Goal: Task Accomplishment & Management: Complete application form

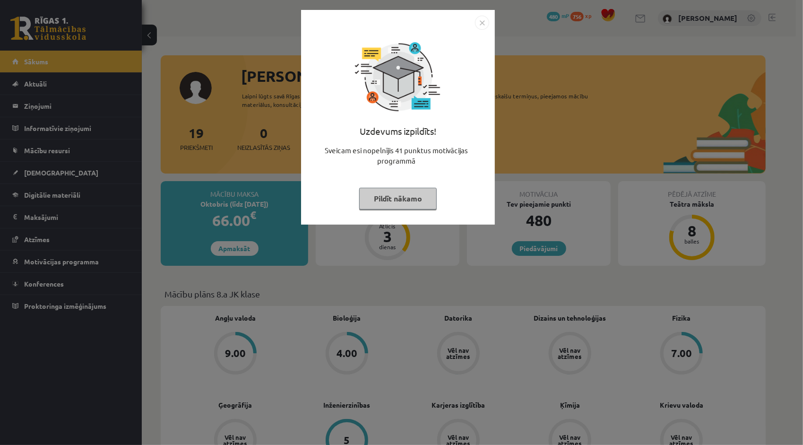
click at [487, 22] on img "Close" at bounding box center [482, 23] width 14 height 14
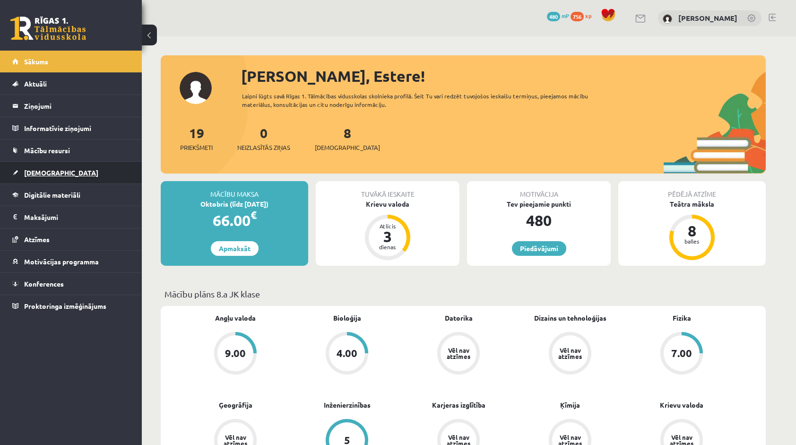
click at [128, 167] on link "[DEMOGRAPHIC_DATA]" at bounding box center [71, 173] width 118 height 22
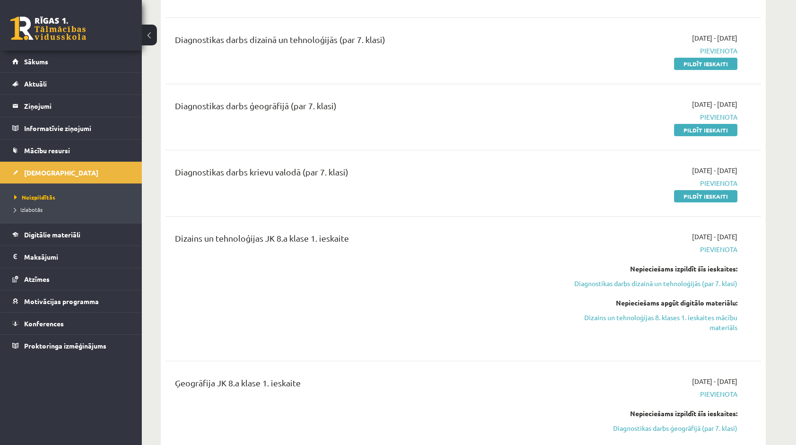
scroll to position [209, 0]
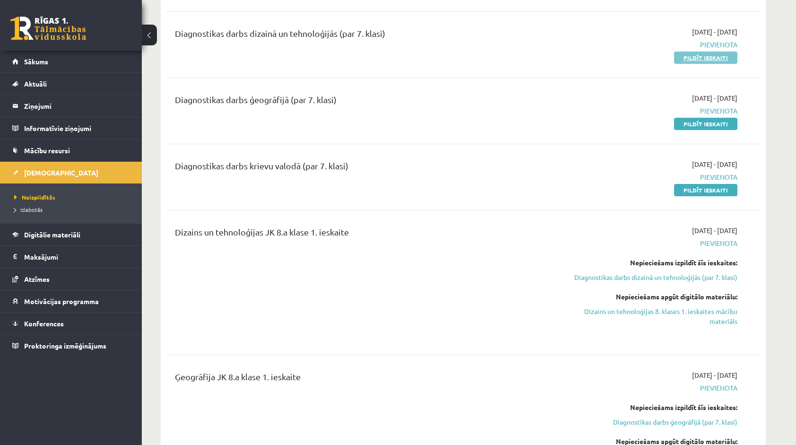
click at [687, 59] on link "Pildīt ieskaiti" at bounding box center [705, 58] width 63 height 12
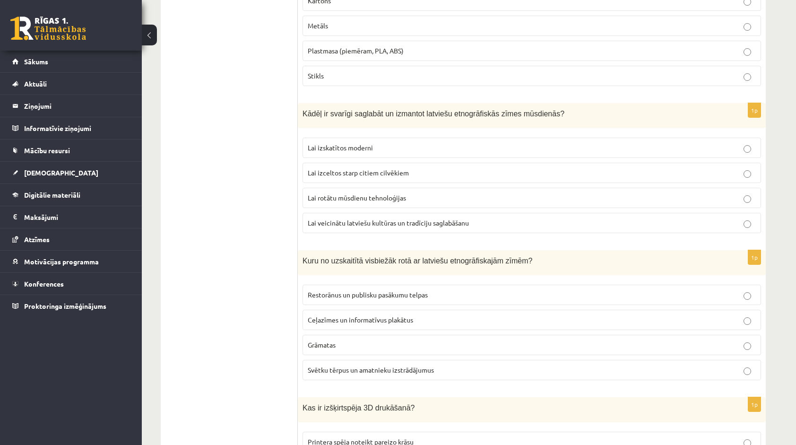
scroll to position [4160, 0]
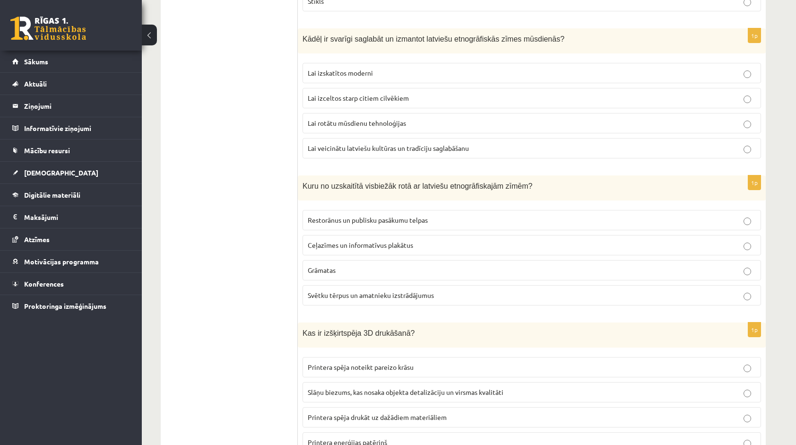
click at [635, 285] on label "Svētku tērpus un amatnieku izstrādājumus" at bounding box center [532, 295] width 459 height 20
click at [576, 382] on label "Slāņu biezums, kas nosaka objekta detalizāciju un virsmas kvalitāti" at bounding box center [532, 392] width 459 height 20
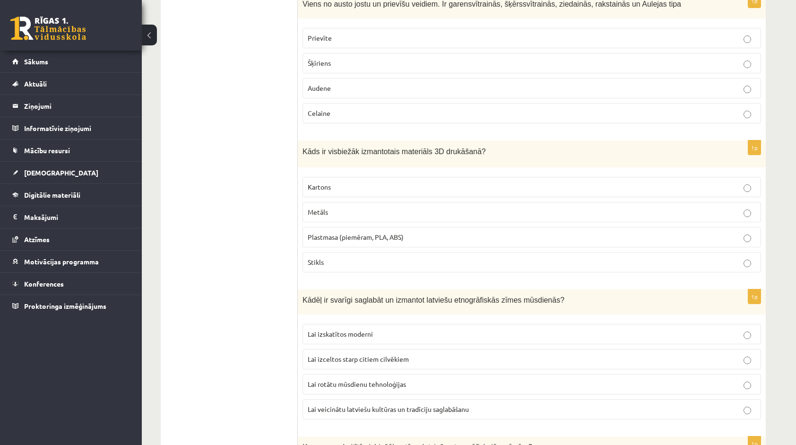
scroll to position [3906, 0]
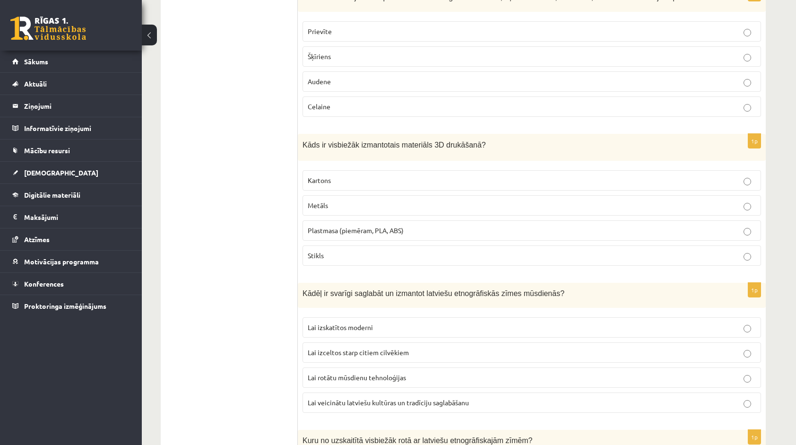
click at [701, 392] on label "Lai veicinātu latviešu kultūras un tradīciju saglabāšanu" at bounding box center [532, 402] width 459 height 20
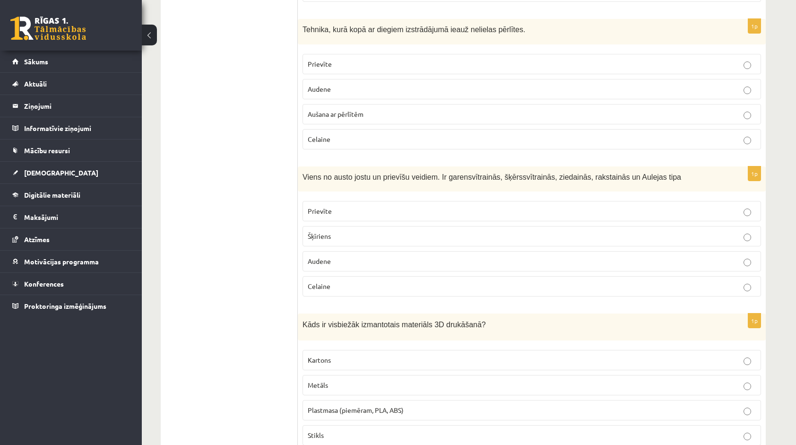
scroll to position [3709, 0]
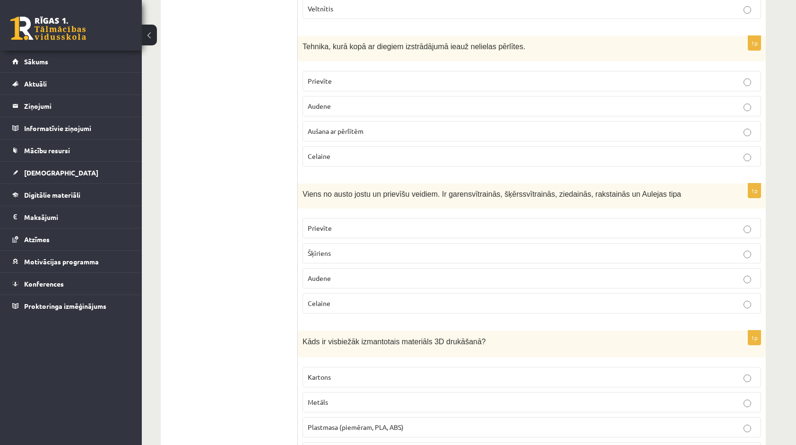
click at [718, 422] on p "Plastmasa (piemēram, PLA, ABS)" at bounding box center [532, 427] width 448 height 10
click at [537, 273] on p "Audene" at bounding box center [532, 278] width 448 height 10
click at [559, 121] on label "Aušana ar pērlītēm" at bounding box center [532, 131] width 459 height 20
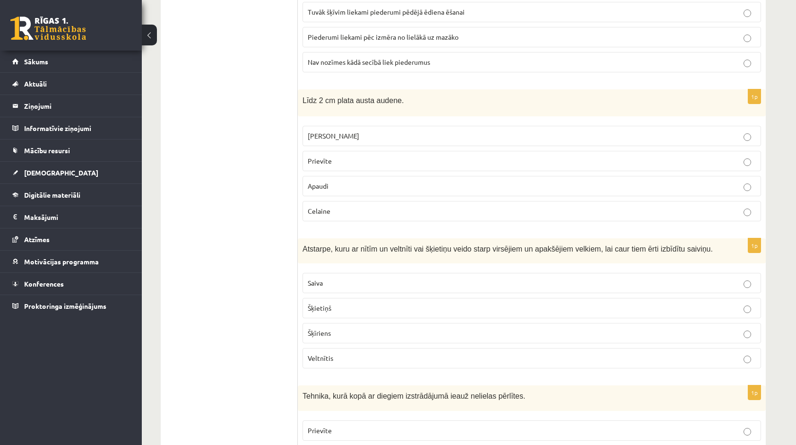
scroll to position [3357, 0]
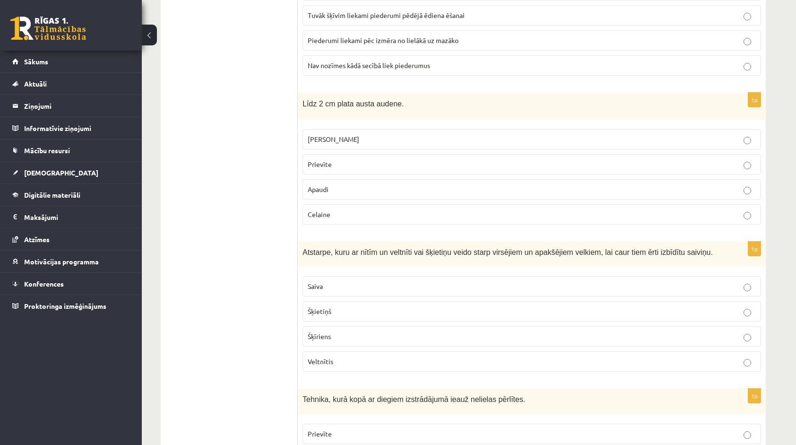
click at [602, 276] on label "Saiva" at bounding box center [532, 286] width 459 height 20
click at [533, 134] on p "Josta" at bounding box center [532, 139] width 448 height 10
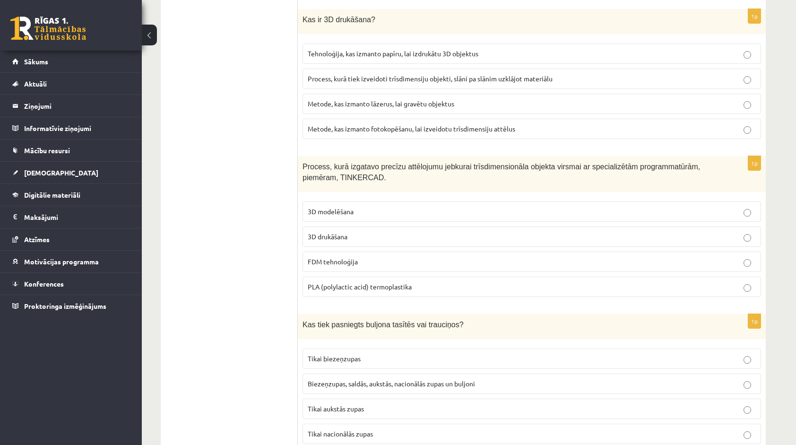
scroll to position [2838, 0]
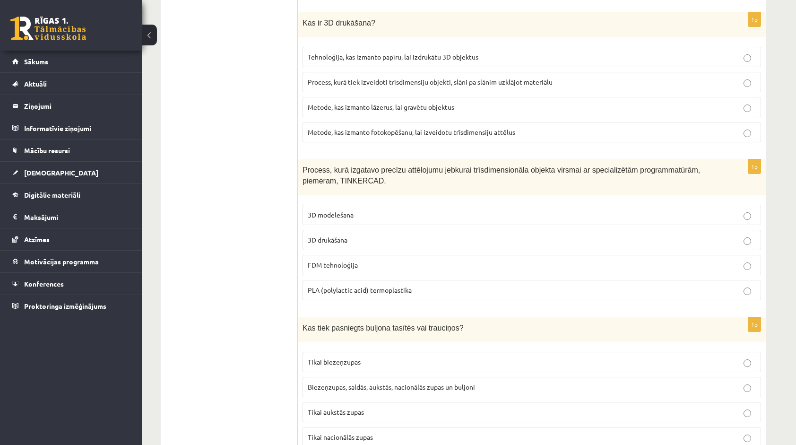
click at [632, 235] on p "3D drukāšana" at bounding box center [532, 240] width 448 height 10
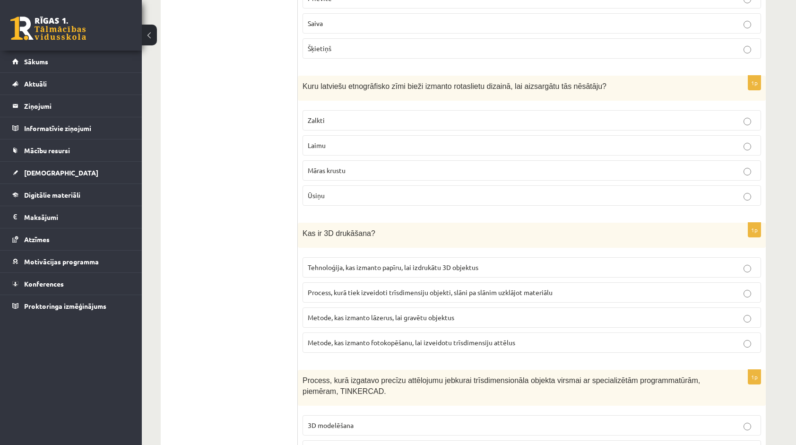
scroll to position [2624, 0]
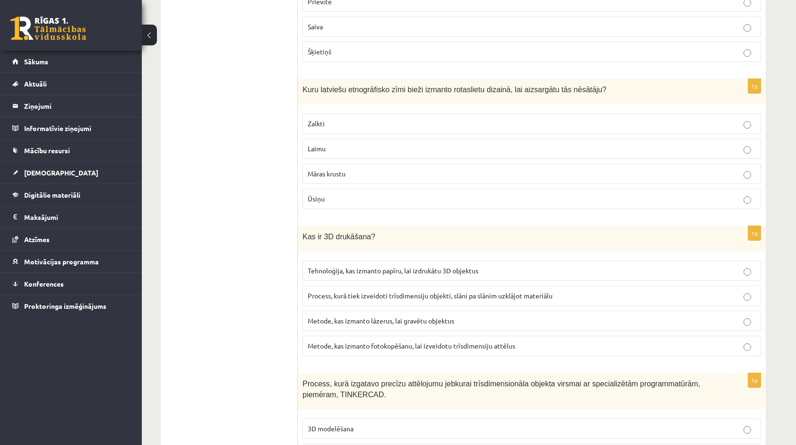
click at [708, 286] on label "Process, kurā tiek izveidoti trīsdimensiju objekti, slāni pa slānim uzklājot ma…" at bounding box center [532, 296] width 459 height 20
click at [682, 169] on p "Māras krustu" at bounding box center [532, 174] width 448 height 10
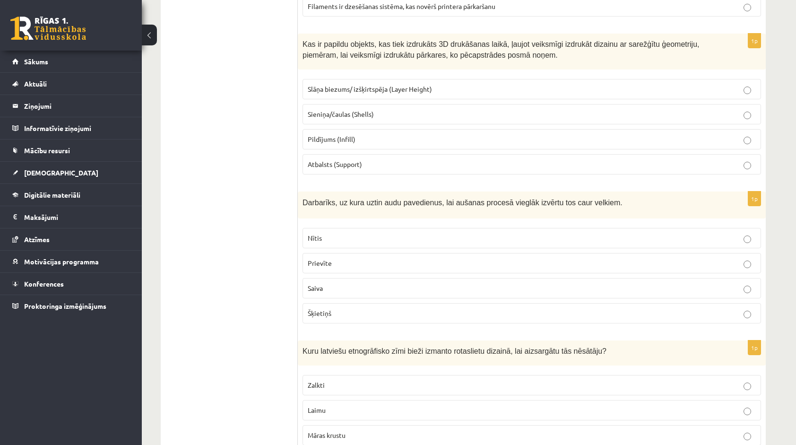
scroll to position [2366, 0]
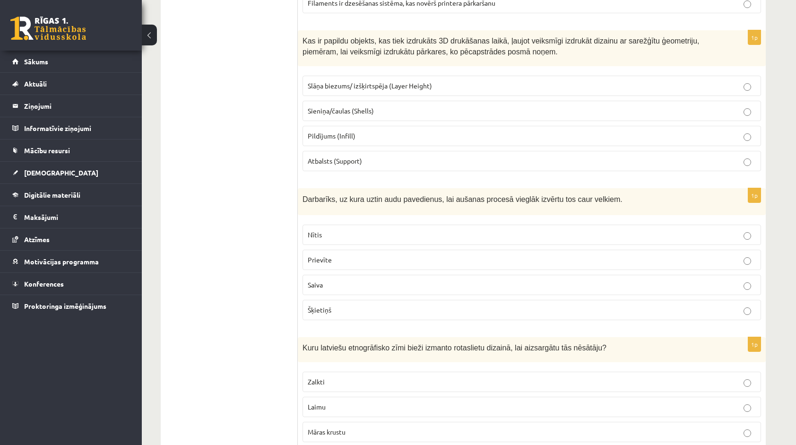
click at [659, 300] on label "Šķietiņš" at bounding box center [532, 310] width 459 height 20
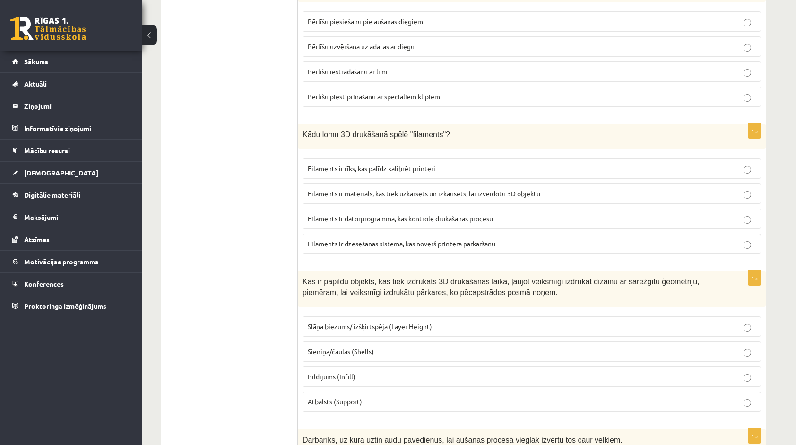
scroll to position [2122, 0]
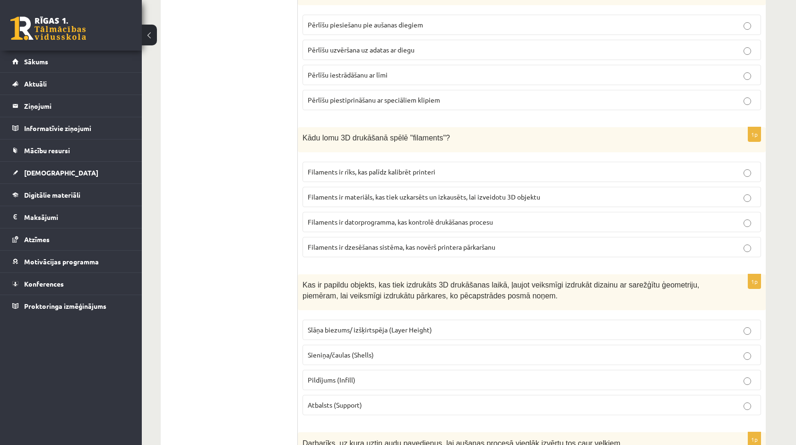
click at [570, 350] on p "Sieniņa/čaulas (Shells)" at bounding box center [532, 355] width 448 height 10
click at [572, 192] on p "Filaments ir materiāls, kas tiek uzkarsēts un izkausēts, lai izveidotu 3D objek…" at bounding box center [532, 197] width 448 height 10
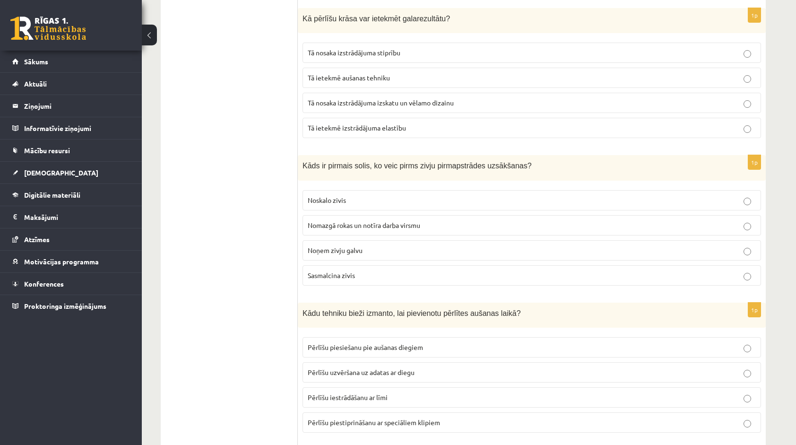
scroll to position [1790, 0]
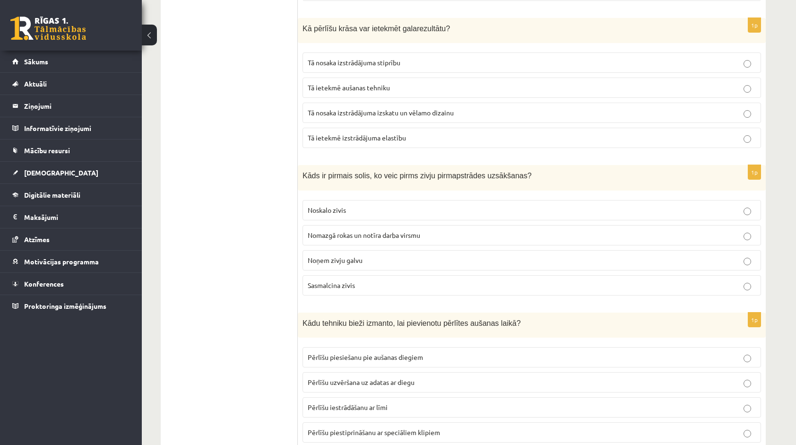
click at [695, 352] on p "Pērlīšu piesiešanu pie aušanas diegiem" at bounding box center [532, 357] width 448 height 10
click at [583, 108] on p "Tā nosaka izstrādājuma izskatu un vēlamo dizainu" at bounding box center [532, 113] width 448 height 10
click at [530, 225] on label "Nomazgā rokas un notīra darba virsmu" at bounding box center [532, 235] width 459 height 20
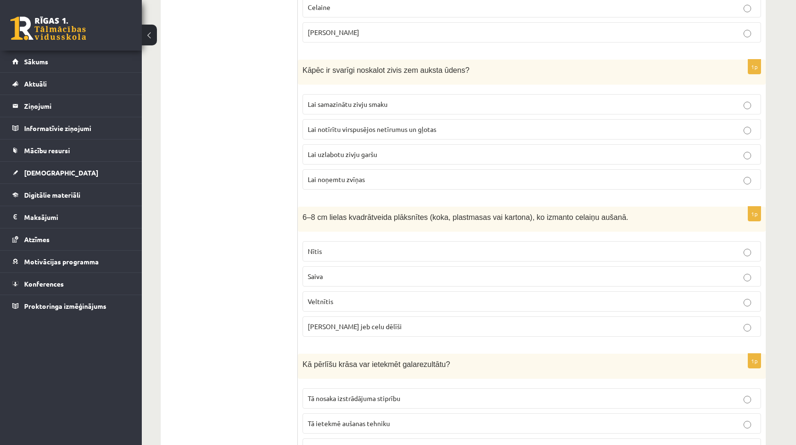
scroll to position [1451, 0]
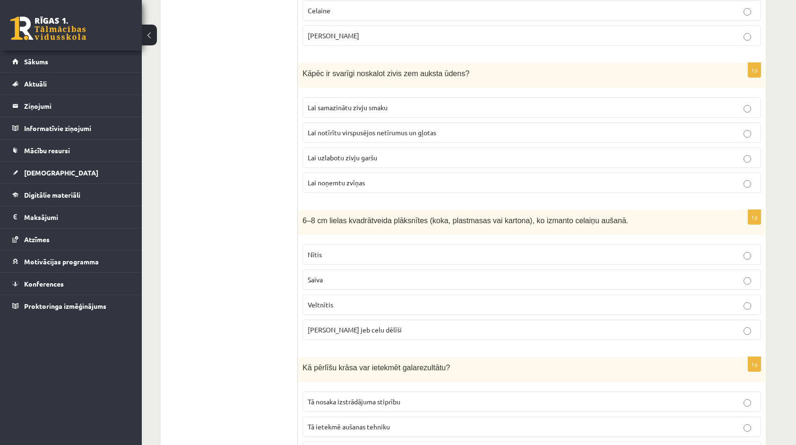
click at [624, 320] on label "Celu galdiņi jeb celu dēlīši" at bounding box center [532, 330] width 459 height 20
click at [607, 122] on label "Lai notīrītu virspusējos netīrumus un gļotas" at bounding box center [532, 132] width 459 height 20
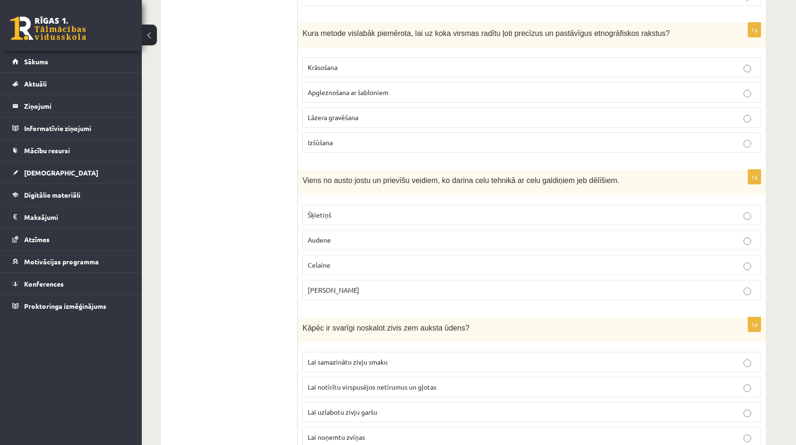
scroll to position [1190, 0]
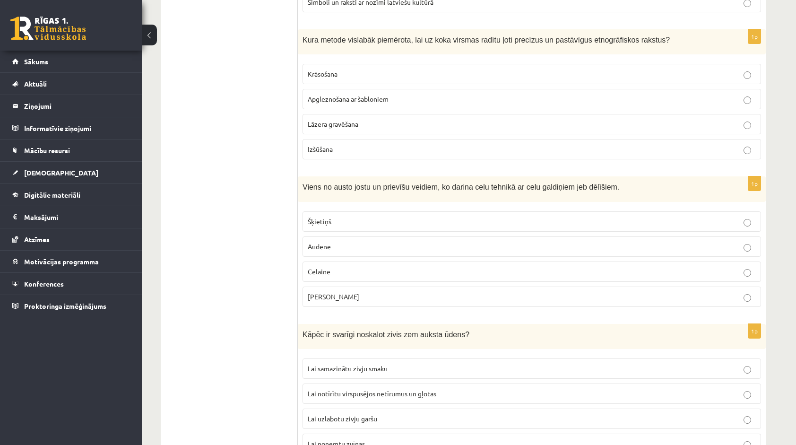
click at [754, 119] on label "Lāzera gravēšana" at bounding box center [532, 124] width 459 height 20
click at [549, 268] on label "Celaine" at bounding box center [532, 271] width 459 height 20
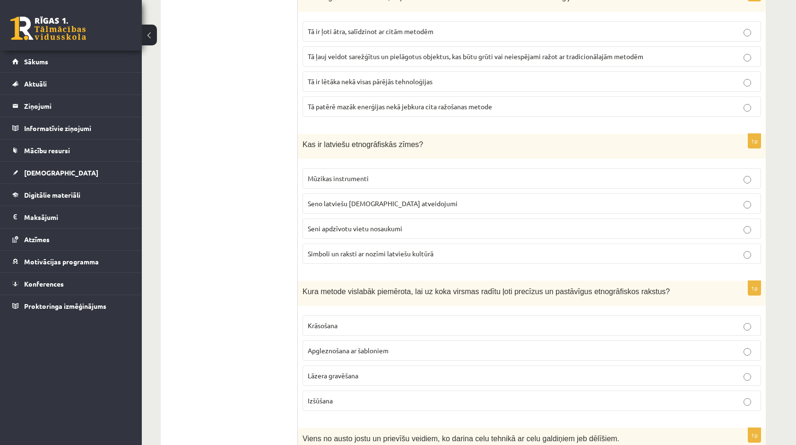
scroll to position [932, 0]
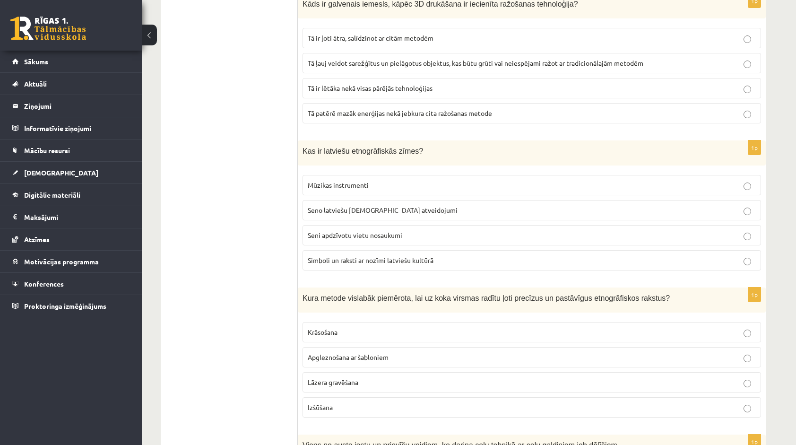
click at [597, 256] on label "Simboli un raksti ar nozīmi latviešu kultūrā" at bounding box center [532, 260] width 459 height 20
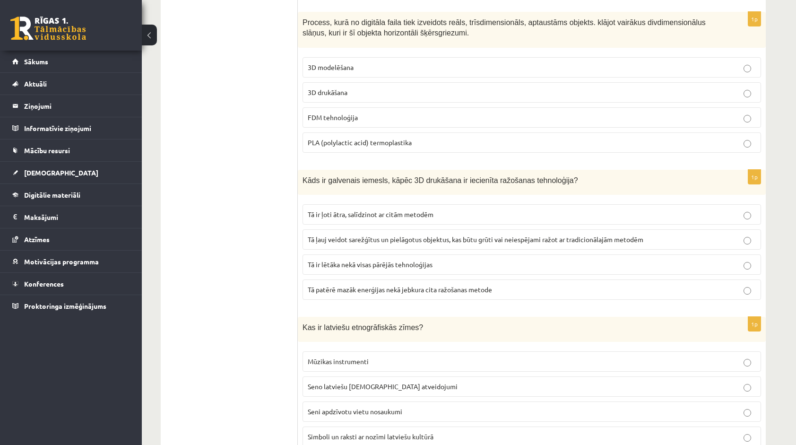
scroll to position [726, 0]
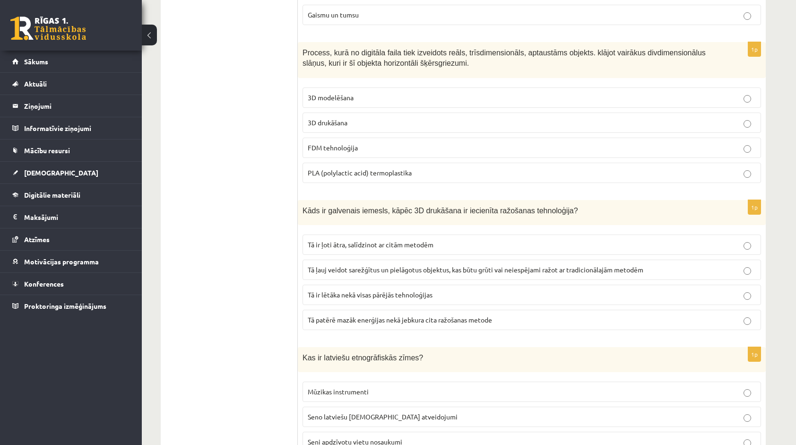
click at [610, 118] on p "3D drukāšana" at bounding box center [532, 123] width 448 height 10
click at [546, 260] on label "Tā ļauj veidot sarežģītus un pielāgotus objektus, kas būtu grūti vai neiespējam…" at bounding box center [532, 270] width 459 height 20
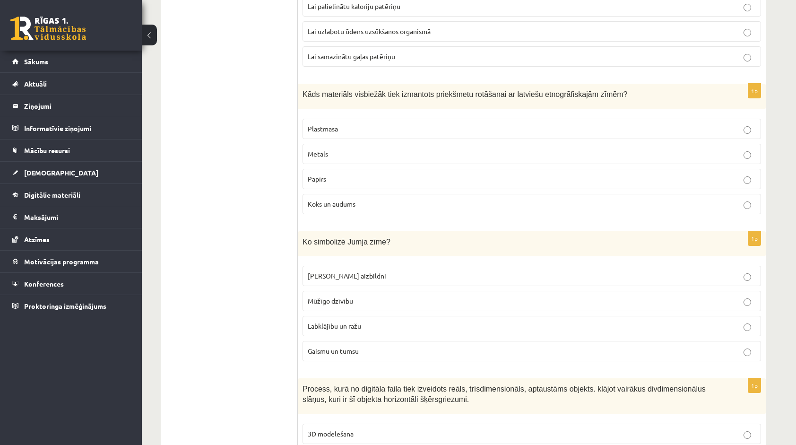
scroll to position [387, 0]
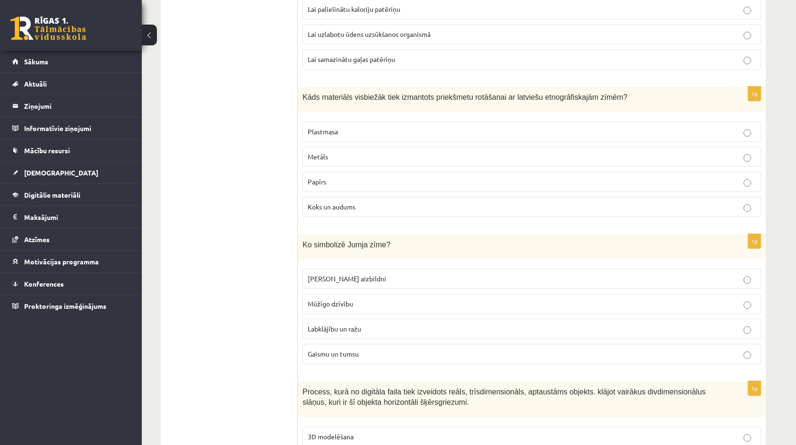
click at [525, 310] on fieldset "Zirgu aizbildni Mūžīgo dzīvību Labklājību un ražu Gaismu un tumsu" at bounding box center [532, 315] width 459 height 103
click at [524, 324] on p "Labklājību un ražu" at bounding box center [532, 329] width 448 height 10
click at [530, 211] on label "Koks un audums" at bounding box center [532, 207] width 459 height 20
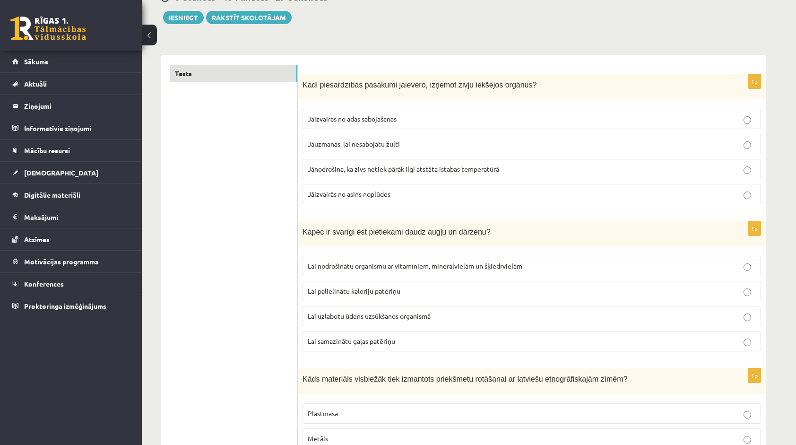
scroll to position [88, 0]
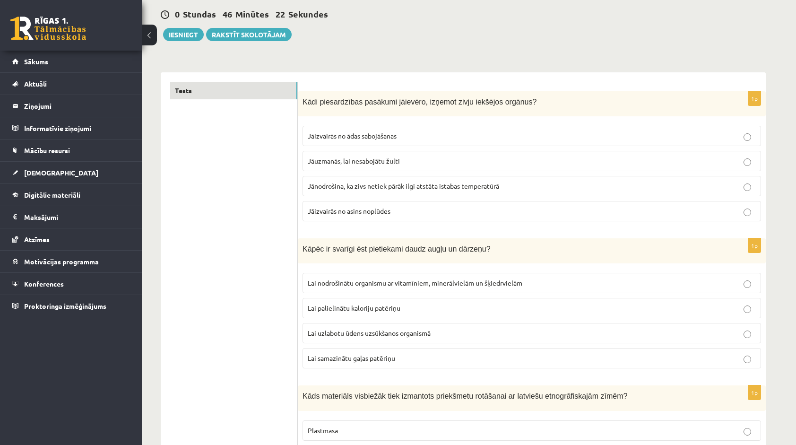
click at [632, 293] on fieldset "Lai nodrošinātu organismu ar vitamīniem, minerālvielām un šķiedrvielām Lai pali…" at bounding box center [532, 319] width 459 height 103
click at [632, 290] on label "Lai nodrošinātu organismu ar vitamīniem, minerālvielām un šķiedrvielām" at bounding box center [532, 283] width 459 height 20
click at [625, 186] on p "Jānodrošina, ka zivs netiek pārāk ilgi atstāta istabas temperatūrā" at bounding box center [532, 186] width 448 height 10
click at [185, 34] on button "Iesniegt" at bounding box center [183, 34] width 41 height 13
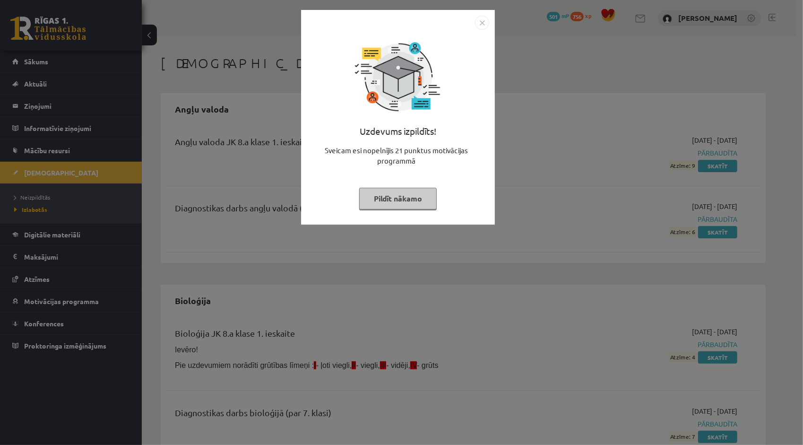
click at [486, 22] on img "Close" at bounding box center [482, 23] width 14 height 14
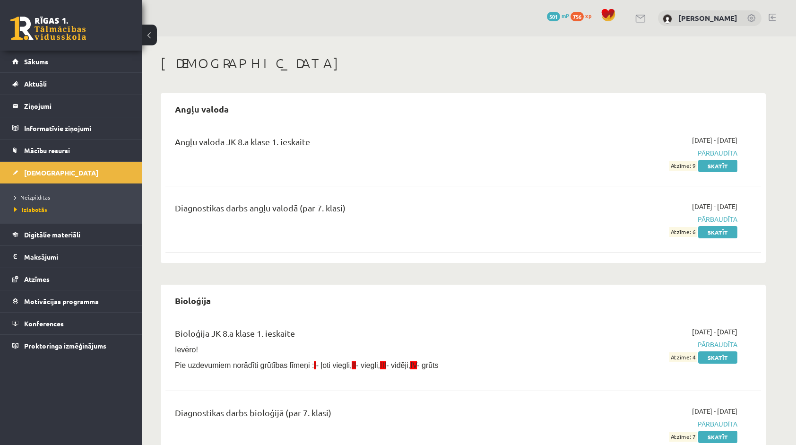
click at [52, 201] on li "Neizpildītās" at bounding box center [73, 197] width 118 height 12
click at [35, 200] on link "Neizpildītās" at bounding box center [73, 197] width 118 height 9
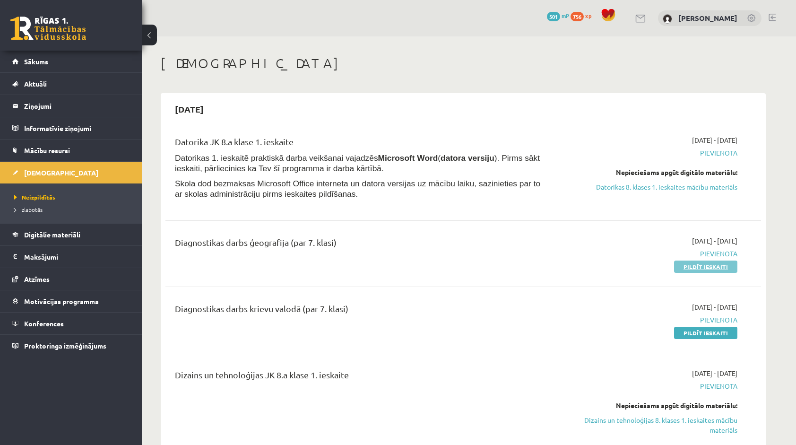
click at [680, 266] on link "Pildīt ieskaiti" at bounding box center [705, 266] width 63 height 12
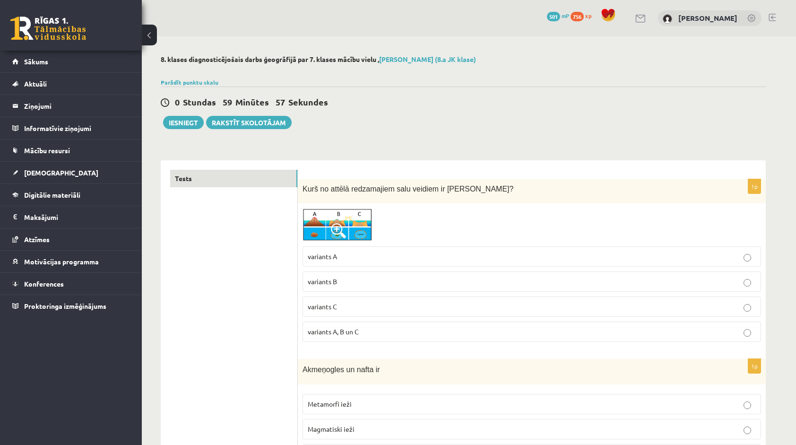
click at [308, 224] on img at bounding box center [338, 224] width 71 height 33
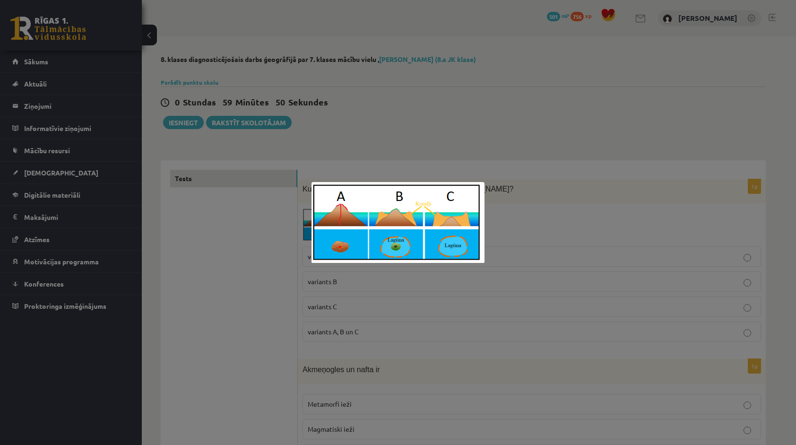
click at [508, 163] on div at bounding box center [398, 222] width 796 height 445
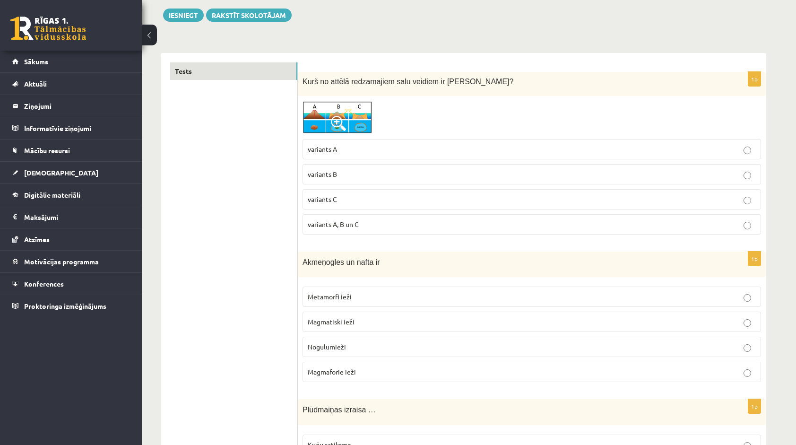
scroll to position [131, 0]
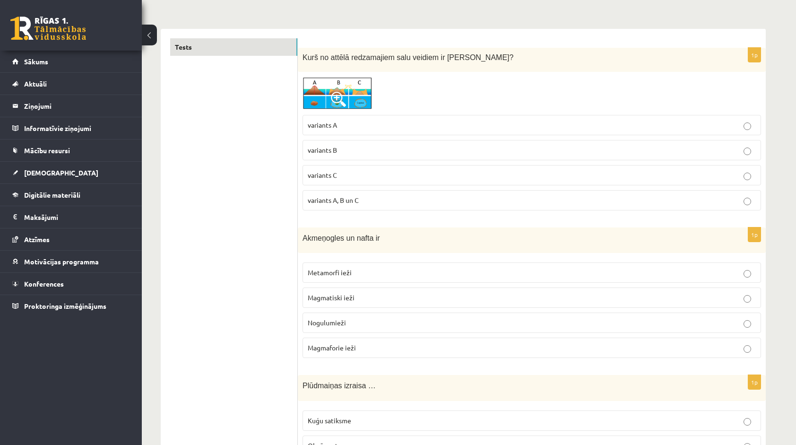
click at [554, 129] on label "variants A" at bounding box center [532, 125] width 459 height 20
click at [473, 177] on p "variants C" at bounding box center [532, 175] width 448 height 10
click at [391, 262] on label "Metamorfi ieži" at bounding box center [532, 272] width 459 height 20
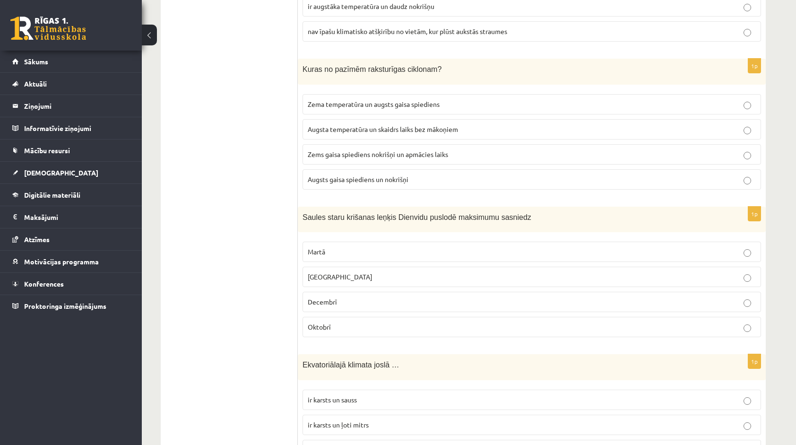
scroll to position [4229, 0]
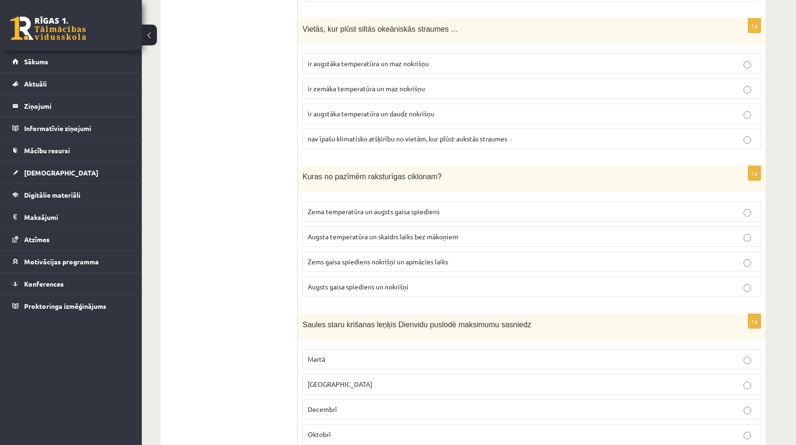
scroll to position [4142, 0]
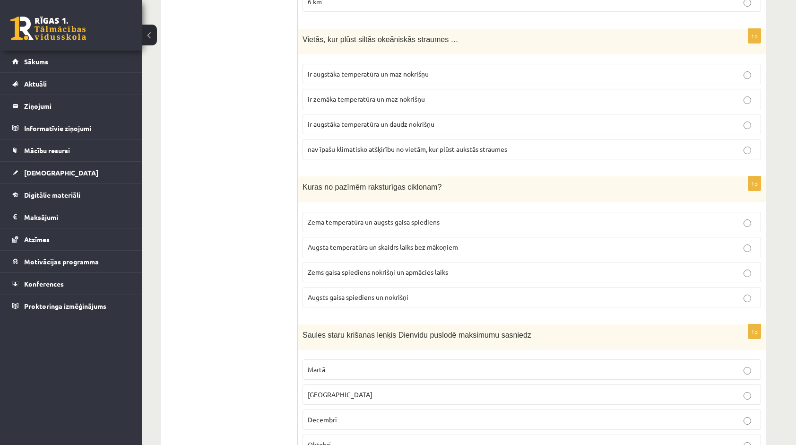
click at [507, 434] on label "Oktobrī" at bounding box center [532, 444] width 459 height 20
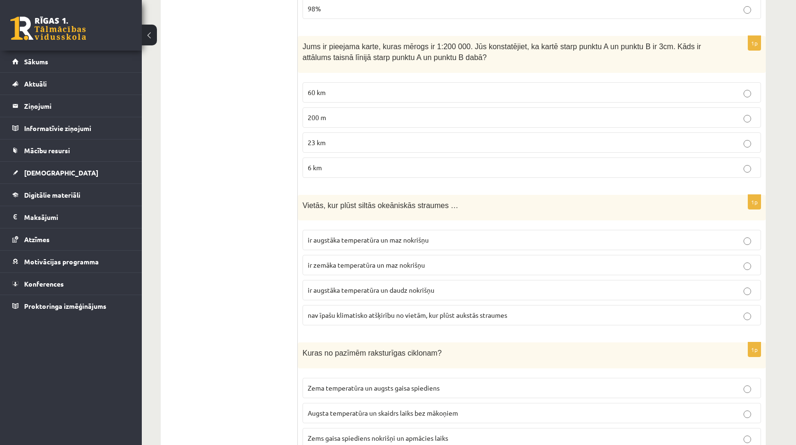
scroll to position [3983, 0]
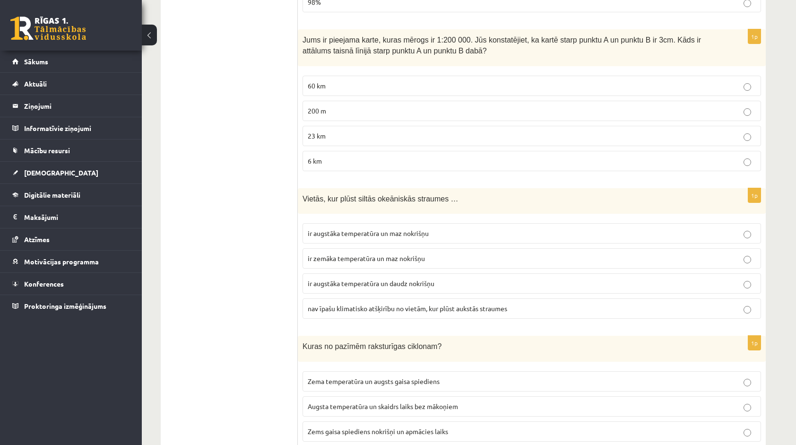
click at [486, 278] on p "ir augstāka temperatūra un daudz nokrišņu" at bounding box center [532, 283] width 448 height 10
click at [445, 421] on label "Zems gaisa spiediens nokrišņi un apmācies laiks" at bounding box center [532, 431] width 459 height 20
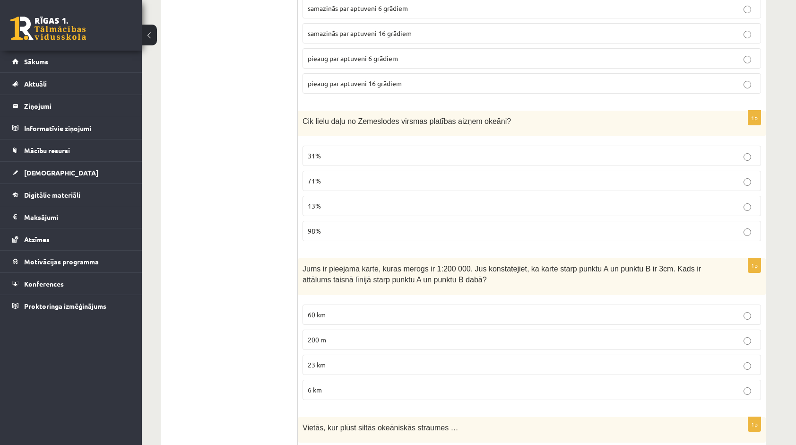
scroll to position [3747, 0]
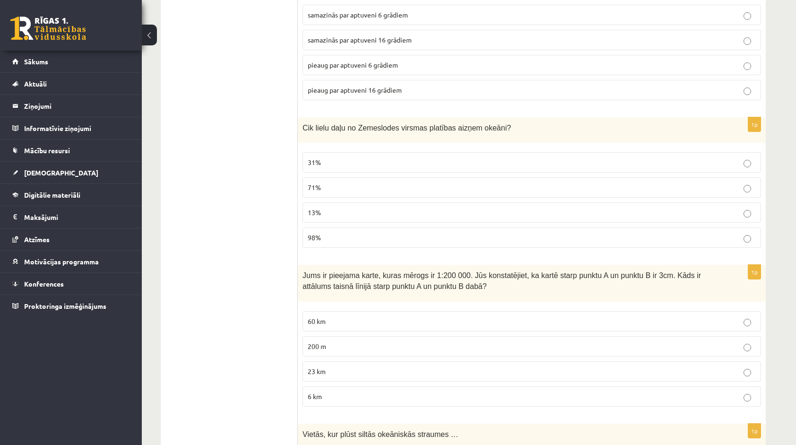
click at [727, 386] on label "6 km" at bounding box center [532, 396] width 459 height 20
click at [709, 311] on label "60 km" at bounding box center [532, 321] width 459 height 20
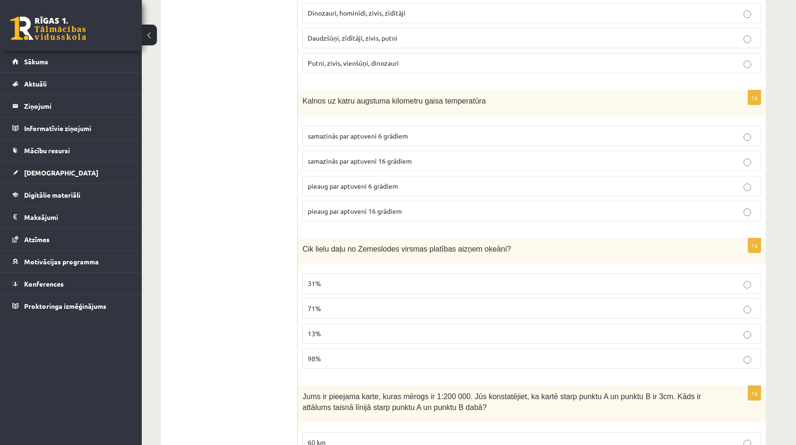
scroll to position [3616, 0]
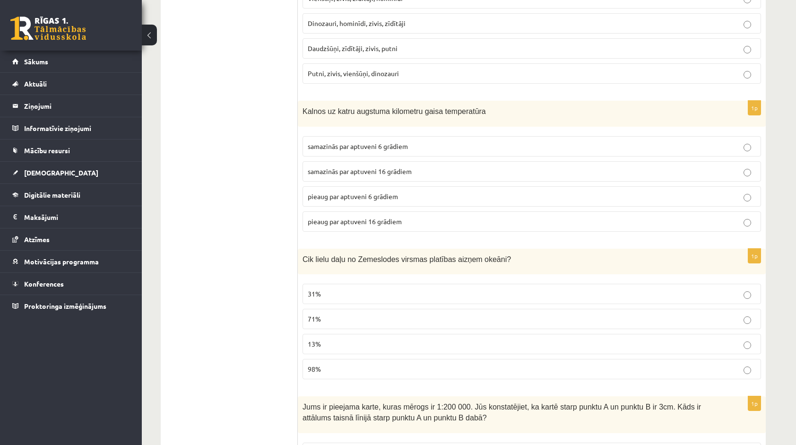
click at [680, 314] on p "71%" at bounding box center [532, 319] width 448 height 10
click at [452, 141] on p "samazinās par aptuveni 6 grādiem" at bounding box center [532, 146] width 448 height 10
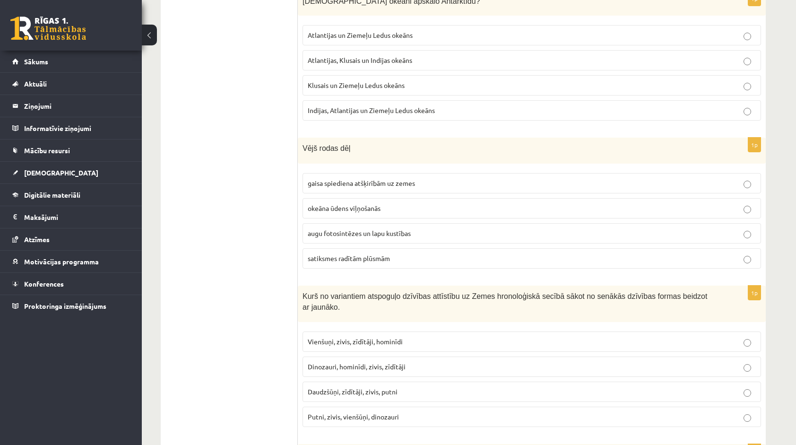
scroll to position [3266, 0]
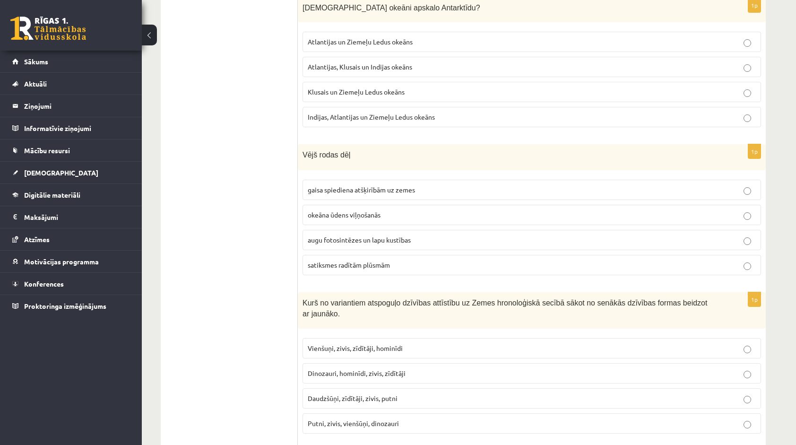
click at [525, 368] on p "Dinozauri, hominīdi, zivis, zīdītāji" at bounding box center [532, 373] width 448 height 10
click at [641, 185] on p "gaisa spiediena atšķirībām uz zemes" at bounding box center [532, 190] width 448 height 10
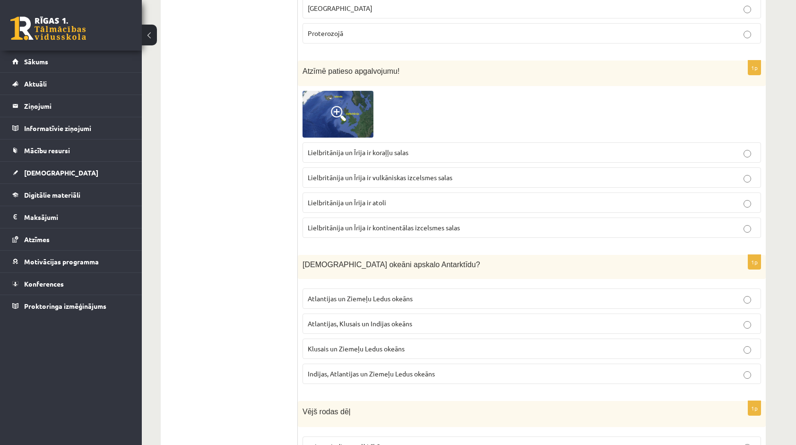
scroll to position [2996, 0]
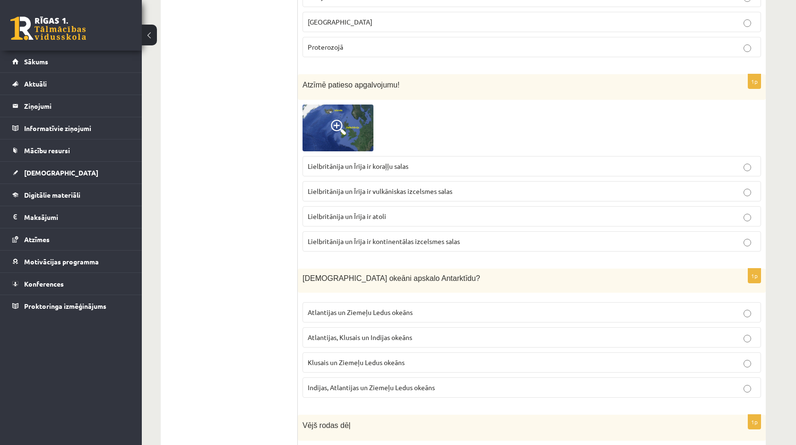
click at [588, 307] on p "Atlantijas un Ziemeļu Ledus okeāns" at bounding box center [532, 312] width 448 height 10
click at [536, 357] on p "Klusais un Ziemeļu Ledus okeāns" at bounding box center [532, 362] width 448 height 10
click at [725, 268] on div "1p Kuri okeāni apskalo Antarktīdu? Atlantijas un Ziemeļu Ledus okeāns Atlantija…" at bounding box center [532, 336] width 468 height 137
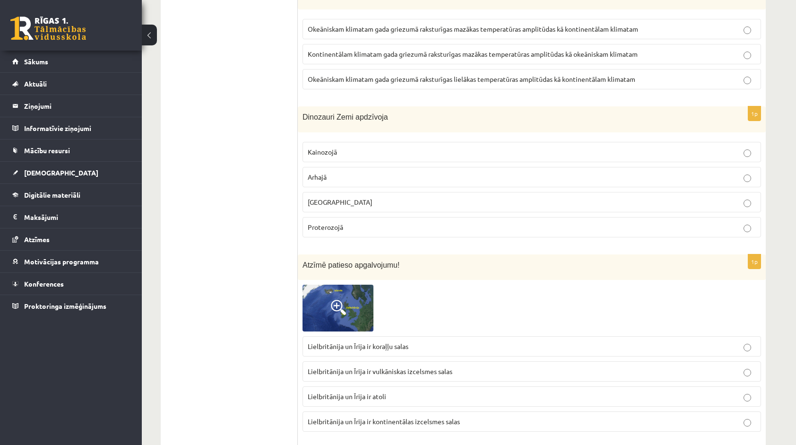
scroll to position [2812, 0]
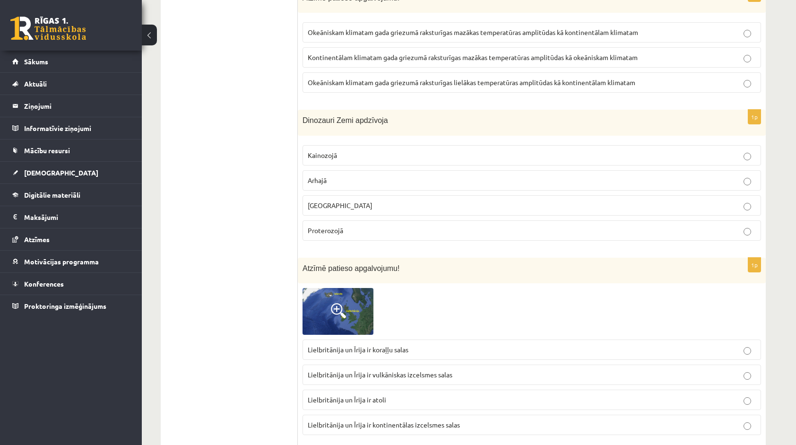
click at [345, 297] on img at bounding box center [338, 311] width 71 height 47
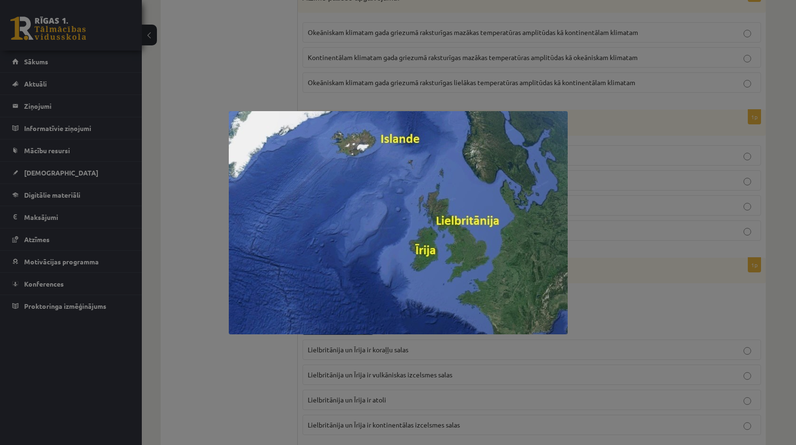
click at [612, 248] on div at bounding box center [398, 222] width 796 height 445
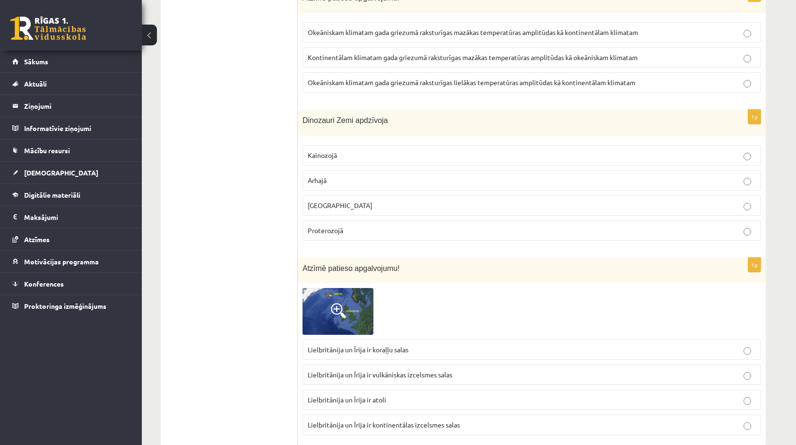
click at [383, 420] on span "Lielbritānija un Īrija ir kontinentālas izcelsmes salas" at bounding box center [384, 424] width 152 height 9
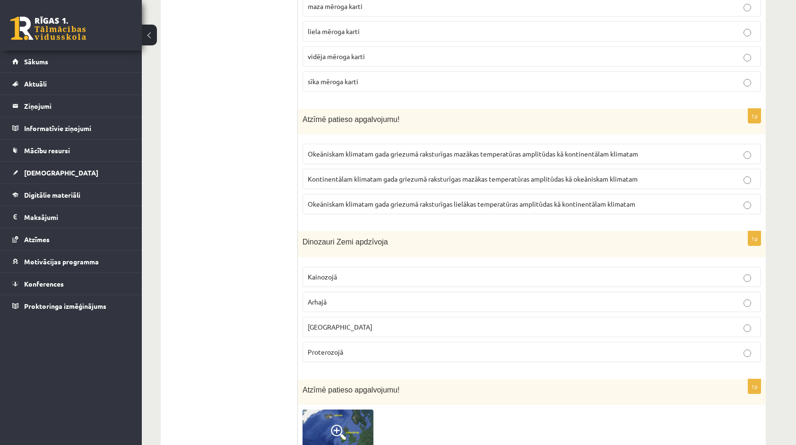
scroll to position [2688, 0]
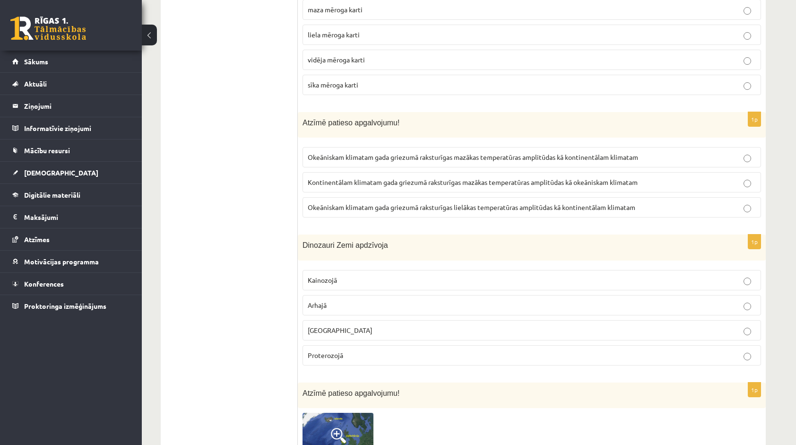
click at [750, 345] on label "Proterozojā" at bounding box center [532, 355] width 459 height 20
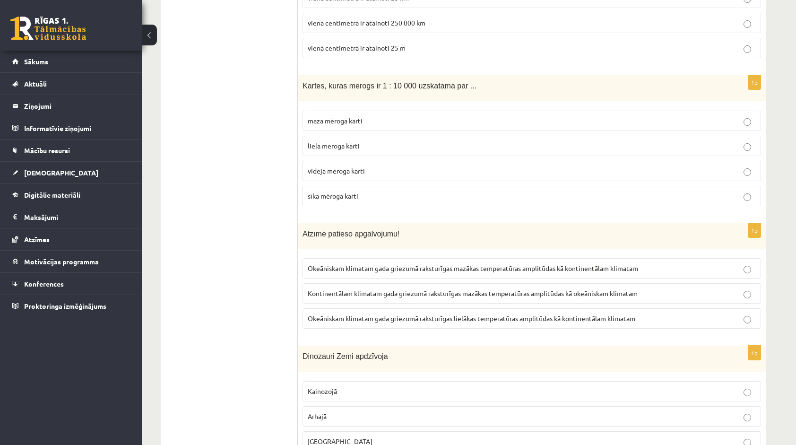
scroll to position [2570, 0]
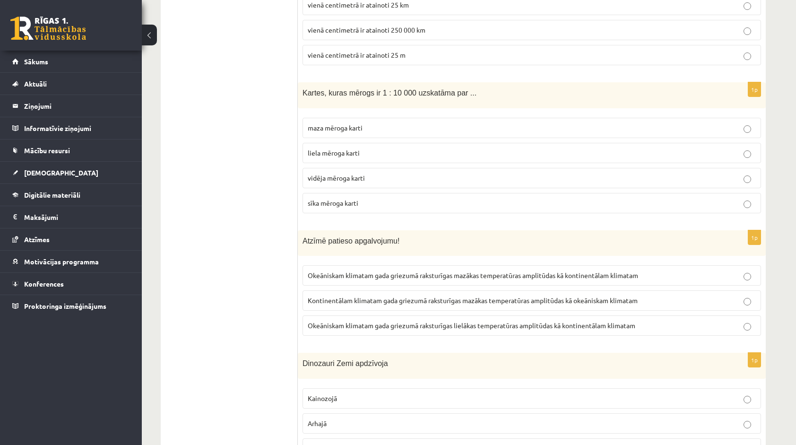
click at [624, 271] on span "Okeāniskam klimatam gada griezumā raksturīgas mazākas temperatūras amplitūdas k…" at bounding box center [473, 275] width 330 height 9
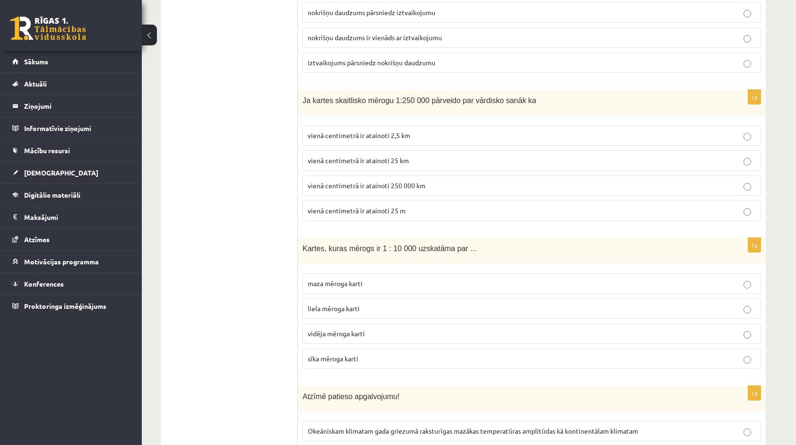
scroll to position [2404, 0]
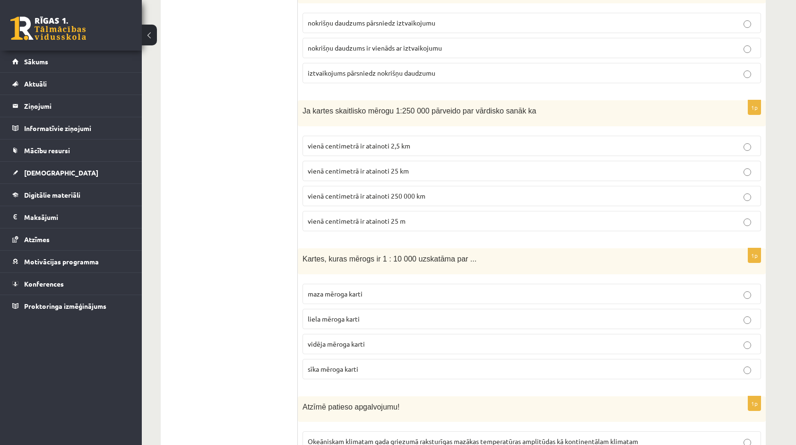
click at [451, 284] on label "maza mēroga karti" at bounding box center [532, 294] width 459 height 20
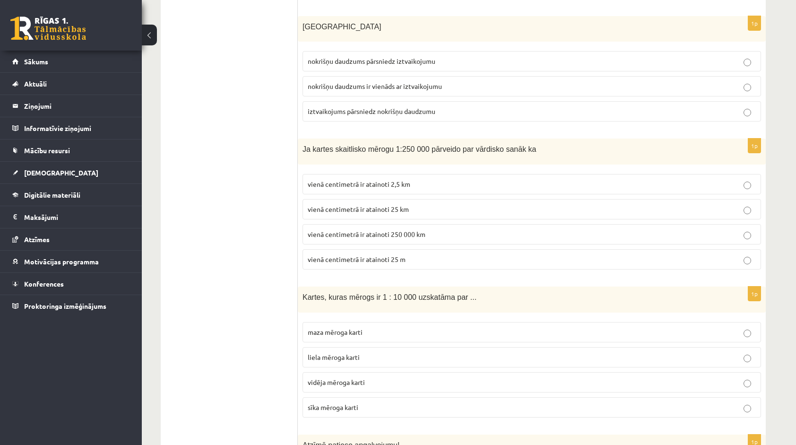
scroll to position [2355, 0]
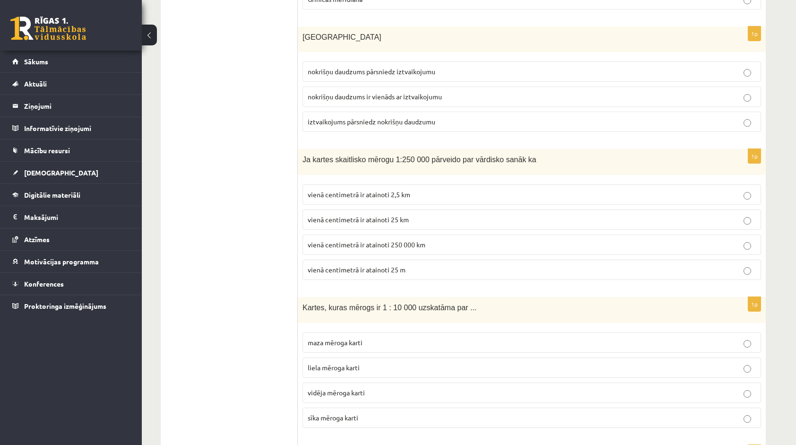
click at [478, 215] on p "vienā centimetrā ir atainoti 25 km" at bounding box center [532, 220] width 448 height 10
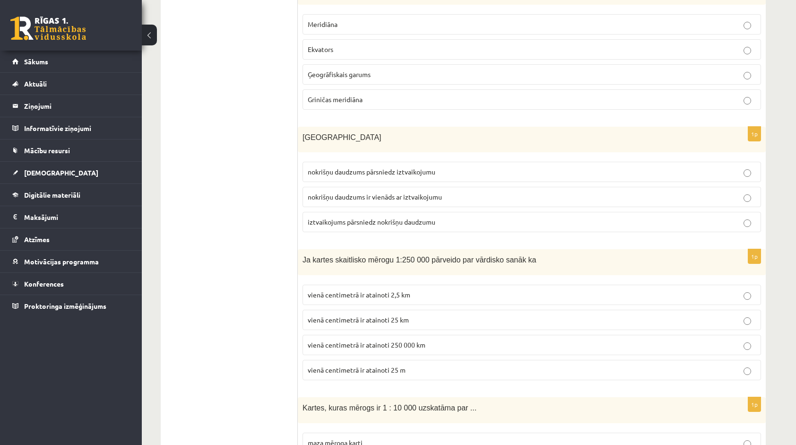
scroll to position [2261, 0]
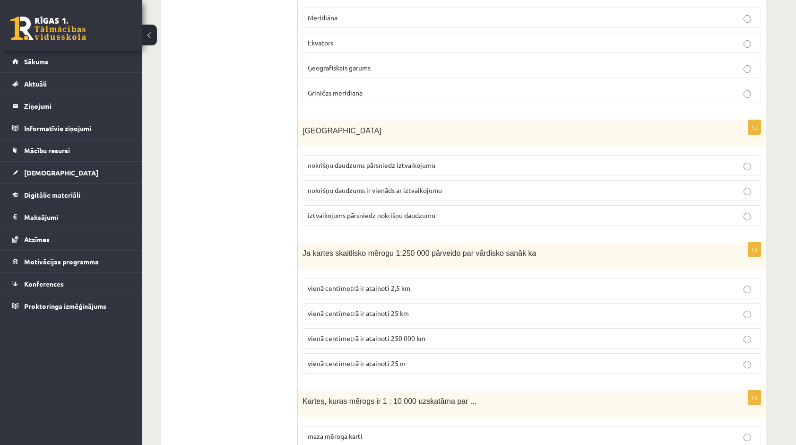
click at [581, 210] on p "iztvaikojums pārsniedz nokrišņu daudzumu" at bounding box center [532, 215] width 448 height 10
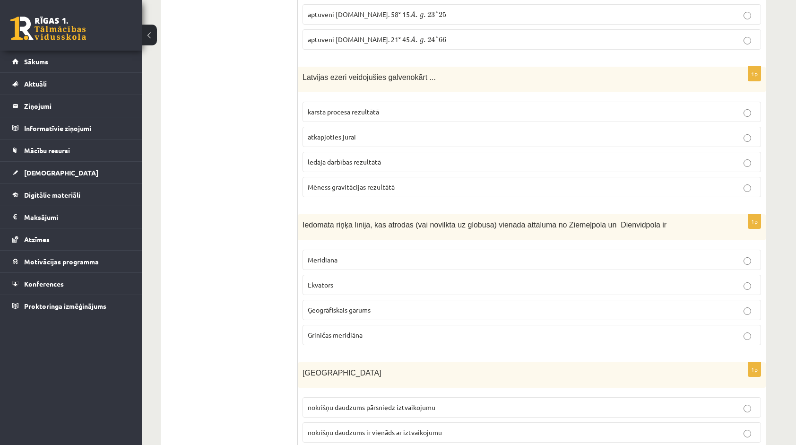
scroll to position [2005, 0]
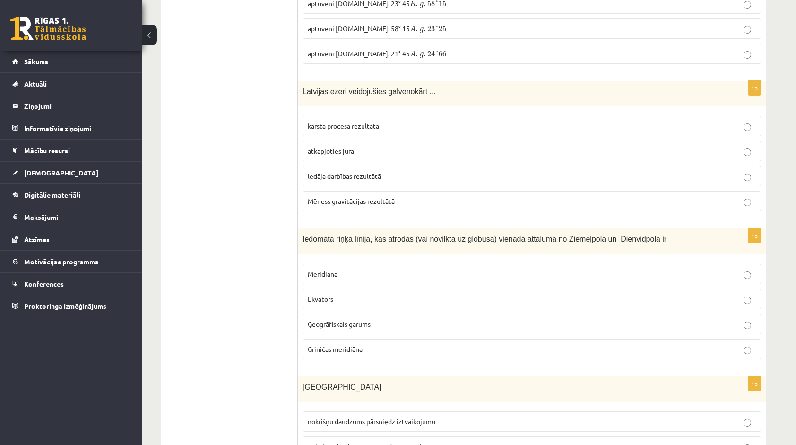
click at [414, 294] on p "Ekvators" at bounding box center [532, 299] width 448 height 10
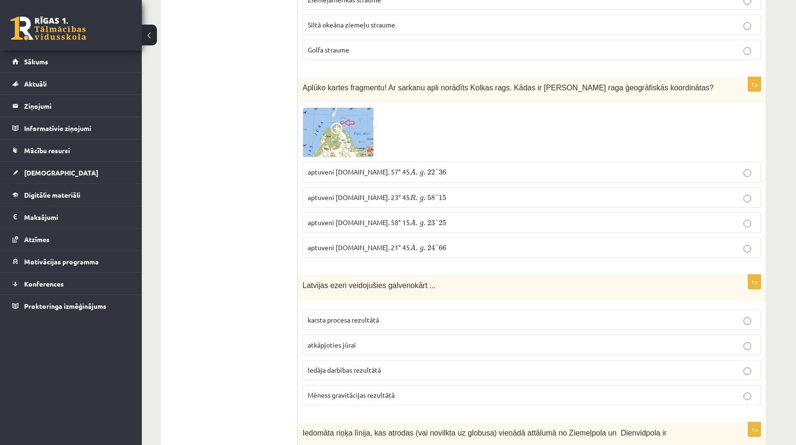
scroll to position [1801, 0]
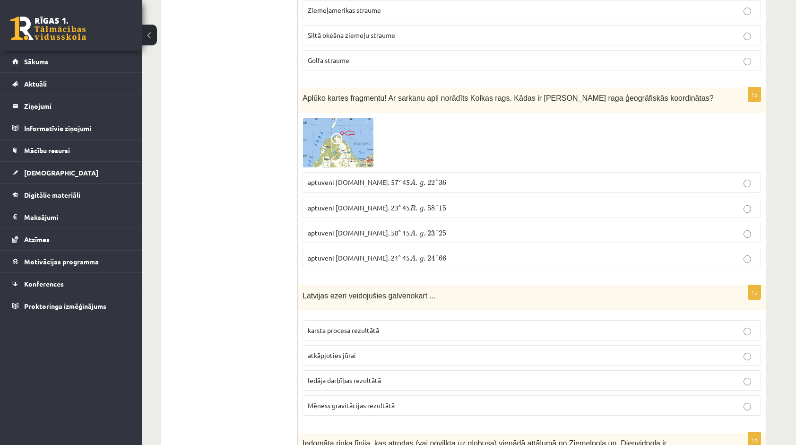
click at [331, 133] on span at bounding box center [338, 140] width 15 height 15
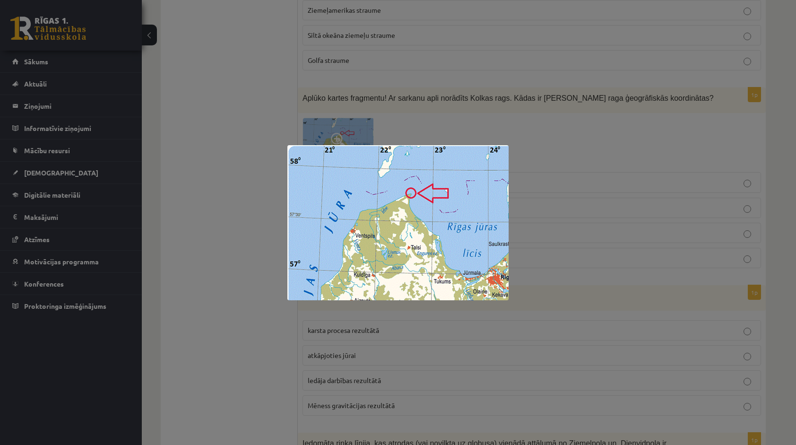
click at [579, 212] on div at bounding box center [398, 222] width 796 height 445
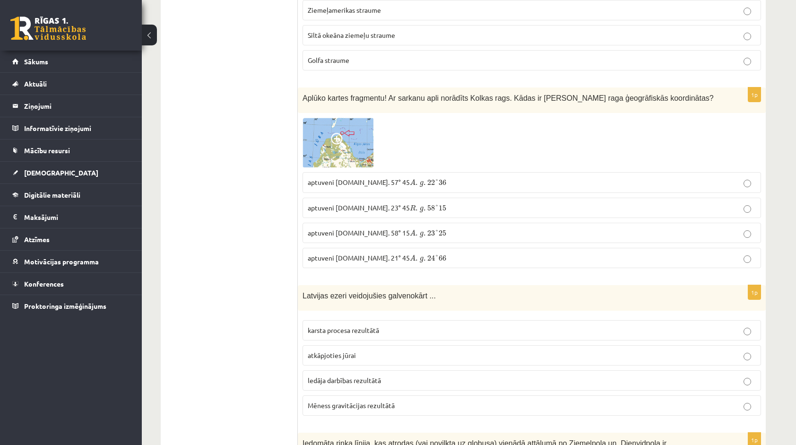
click at [391, 395] on label "Mēness gravitācijas rezultātā" at bounding box center [532, 405] width 459 height 20
click at [360, 132] on img at bounding box center [338, 143] width 71 height 50
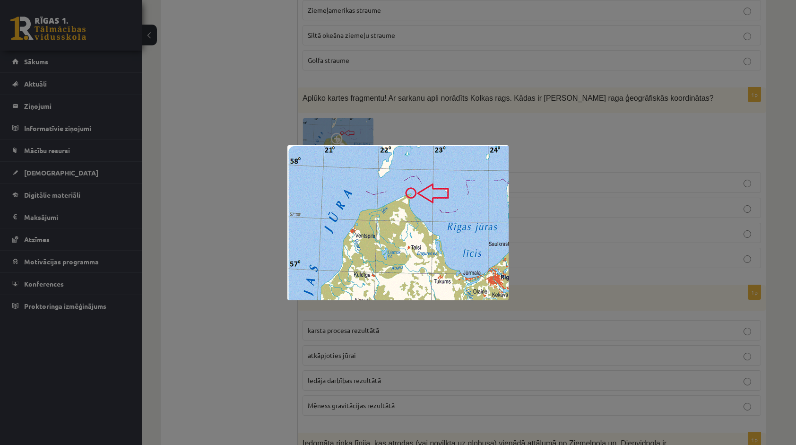
click at [424, 127] on div at bounding box center [398, 222] width 796 height 445
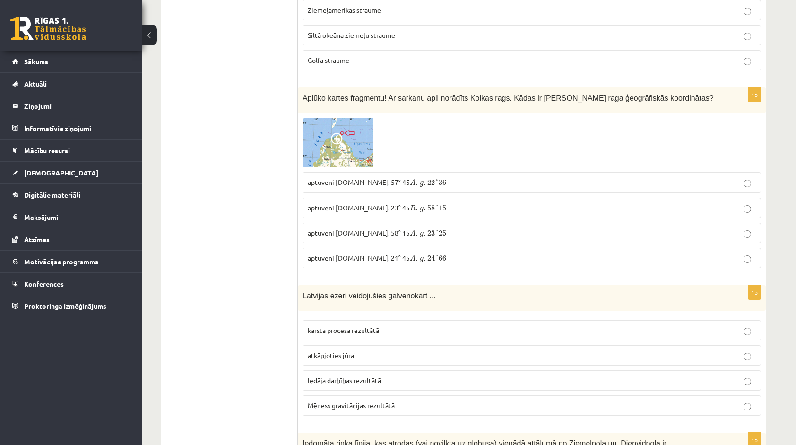
click at [365, 203] on p "aptuveni D.pl. 23° 45 R . g . 58 ° 15 R . g . 58 ° 15" at bounding box center [532, 208] width 448 height 10
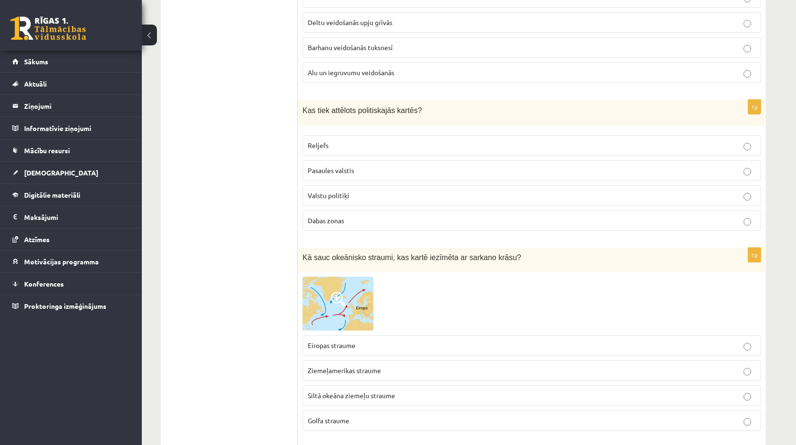
scroll to position [1427, 0]
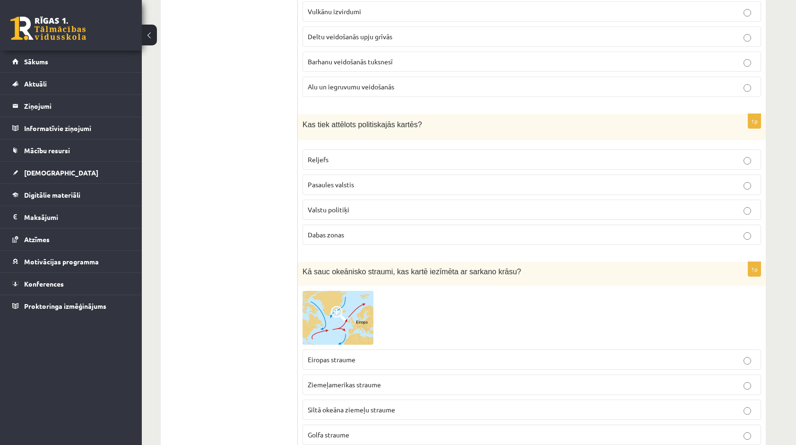
click at [363, 405] on p "Siltā okeāna ziemeļu straume" at bounding box center [532, 410] width 448 height 10
click at [471, 351] on label "Eiropas straume" at bounding box center [532, 359] width 459 height 20
click at [456, 180] on p "Pasaules valstis" at bounding box center [532, 185] width 448 height 10
click at [442, 199] on label "Valstu politiķi" at bounding box center [532, 209] width 459 height 20
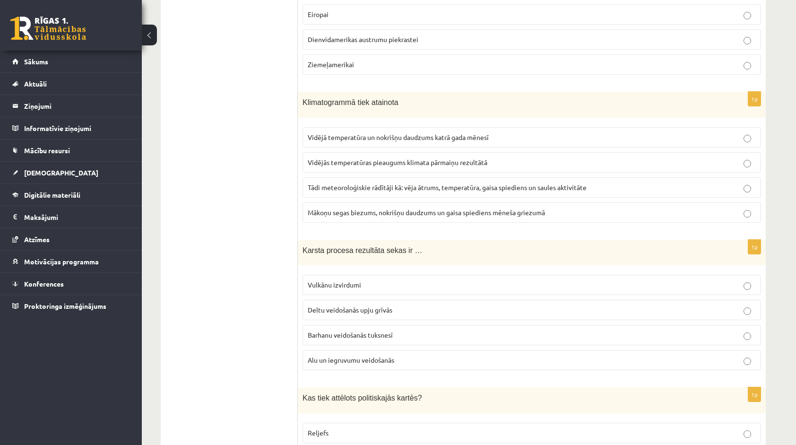
scroll to position [1150, 0]
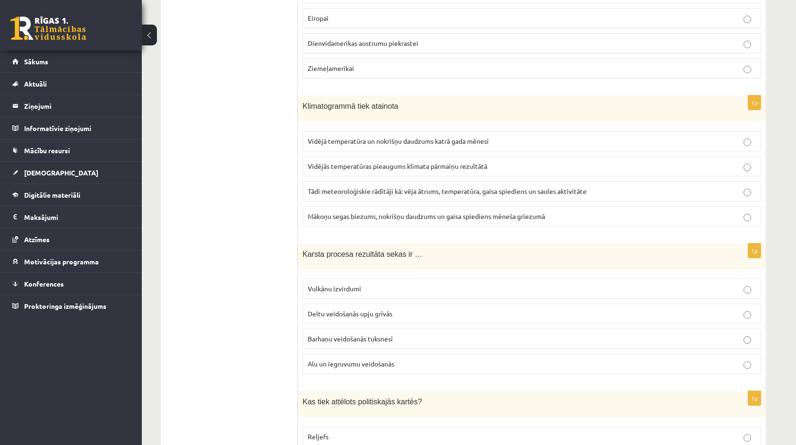
click at [380, 284] on p "Vulkānu izvirdumi" at bounding box center [532, 289] width 448 height 10
click at [474, 187] on label "Tādi meteoroloģiskie rādītāji kā: vēja ātrums, temperatūra, gaisa spiediens un …" at bounding box center [532, 191] width 459 height 20
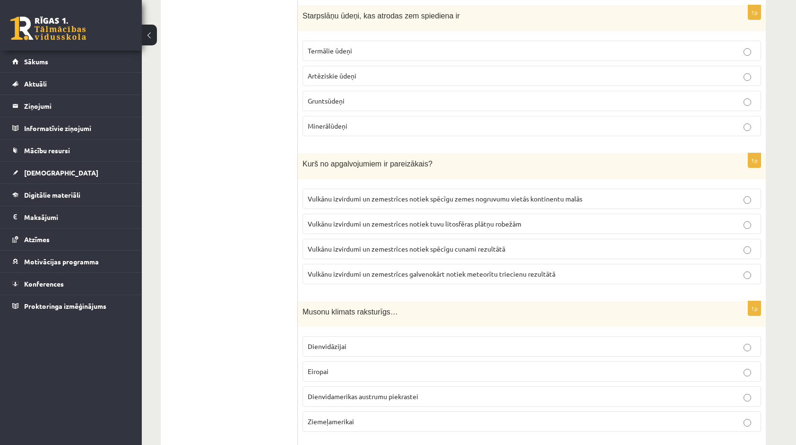
scroll to position [786, 0]
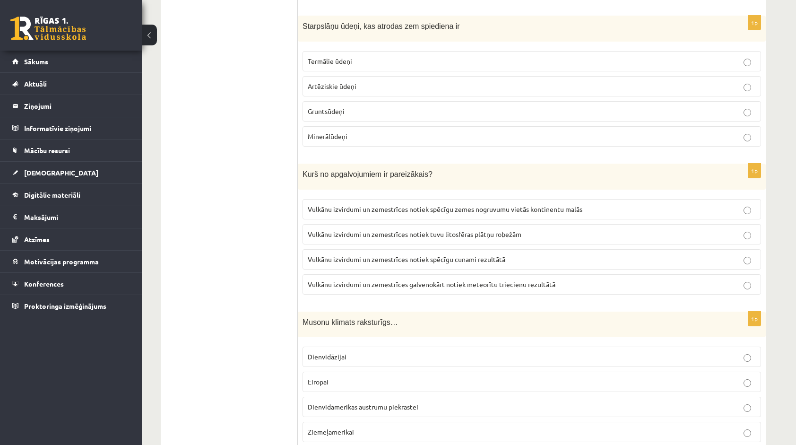
click at [473, 402] on p "Dienvidamerikas austrumu piekrastei" at bounding box center [532, 407] width 448 height 10
click at [585, 206] on p "Vulkānu izvirdumi un zemestrīces notiek spēcīgu zemes nogruvumu vietās kontinen…" at bounding box center [532, 209] width 448 height 10
click at [348, 59] on p "Termālie ūdeņi" at bounding box center [532, 61] width 448 height 10
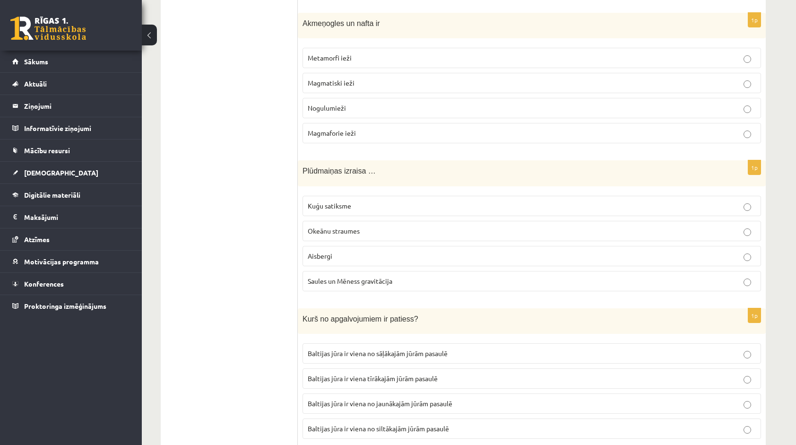
scroll to position [339, 0]
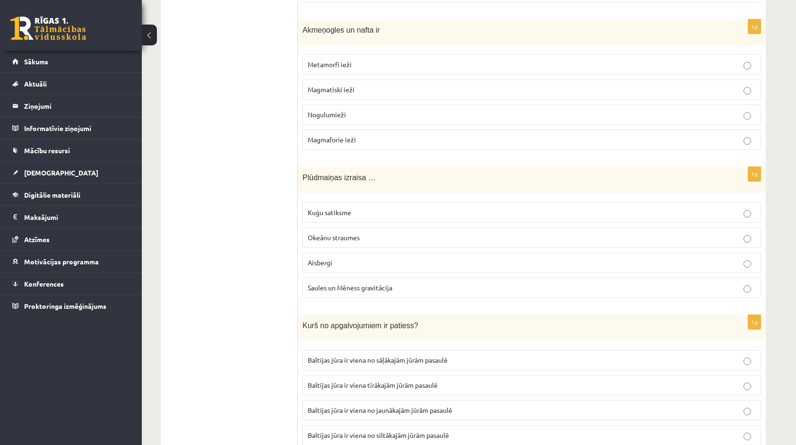
click at [455, 290] on label "Saules un Mēness gravitācija" at bounding box center [532, 287] width 459 height 20
click at [425, 384] on p "Baltijas jūra ir viena tīrākajām jūrām pasaulē" at bounding box center [532, 385] width 448 height 10
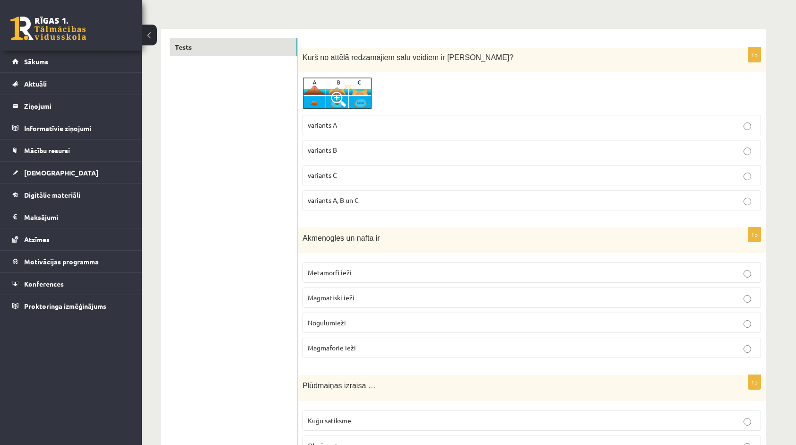
scroll to position [0, 0]
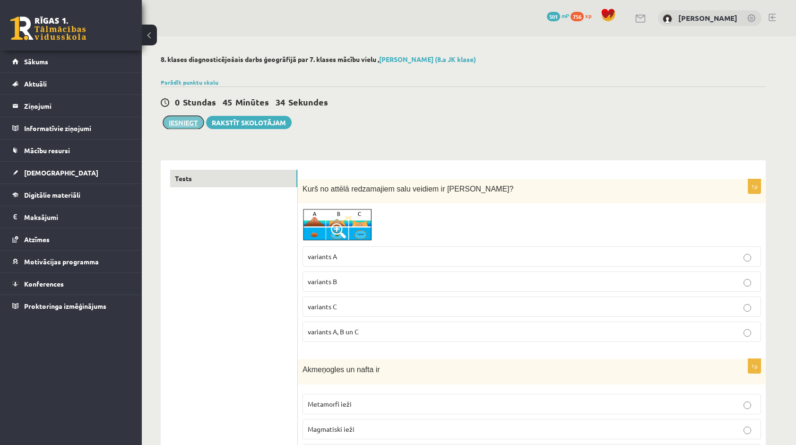
click at [188, 116] on button "Iesniegt" at bounding box center [183, 122] width 41 height 13
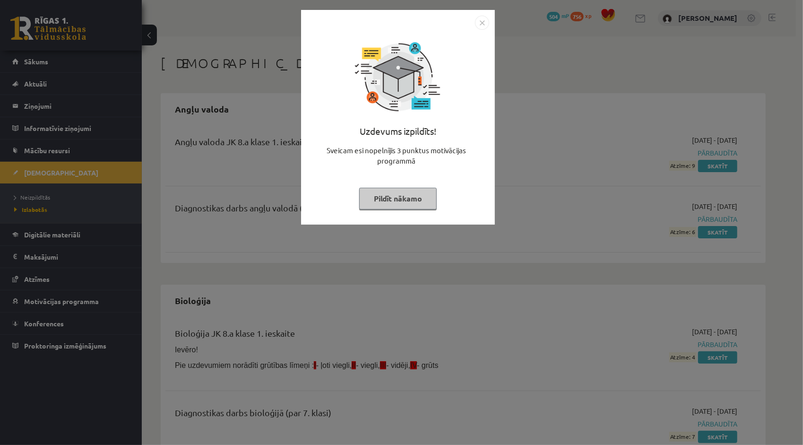
click at [482, 26] on img "Close" at bounding box center [482, 23] width 14 height 14
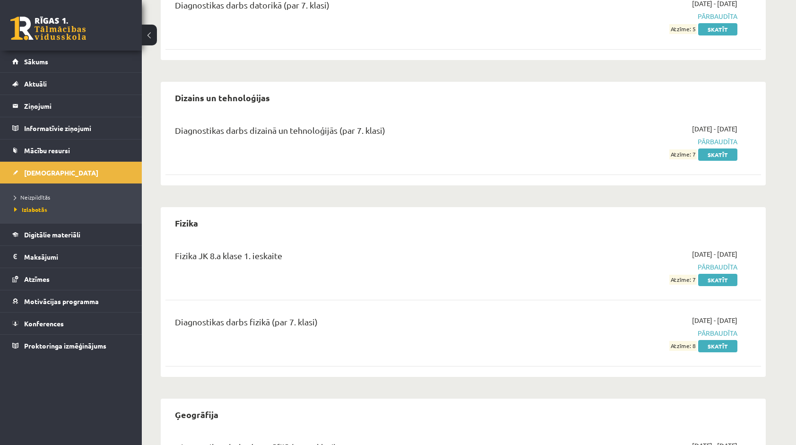
scroll to position [477, 0]
